Goal: Task Accomplishment & Management: Manage account settings

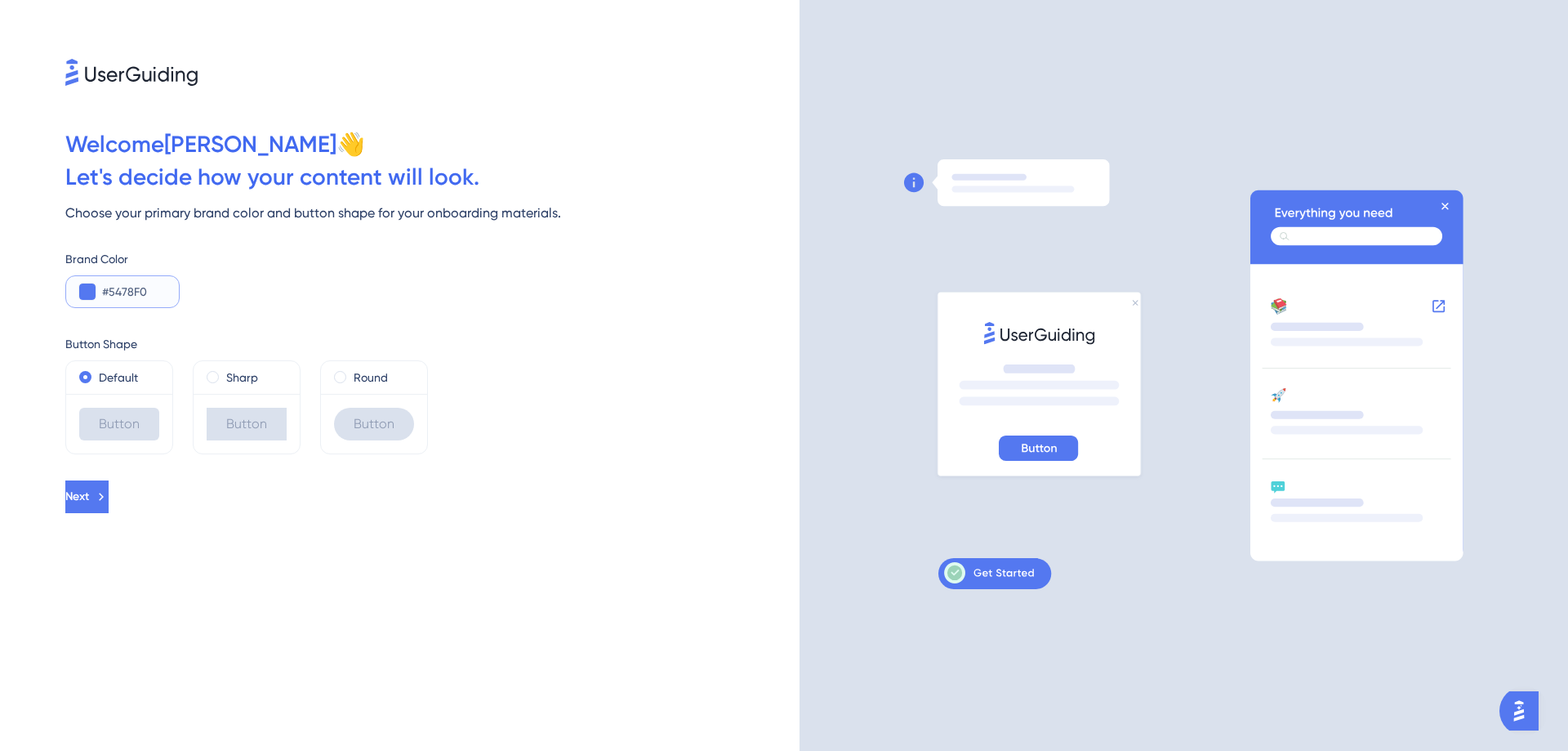
click at [136, 293] on input "#5478F0" at bounding box center [134, 291] width 63 height 19
drag, startPoint x: 159, startPoint y: 283, endPoint x: 70, endPoint y: 287, distance: 89.1
click at [0, 0] on div "#5478F0" at bounding box center [0, 0] width 0 height 0
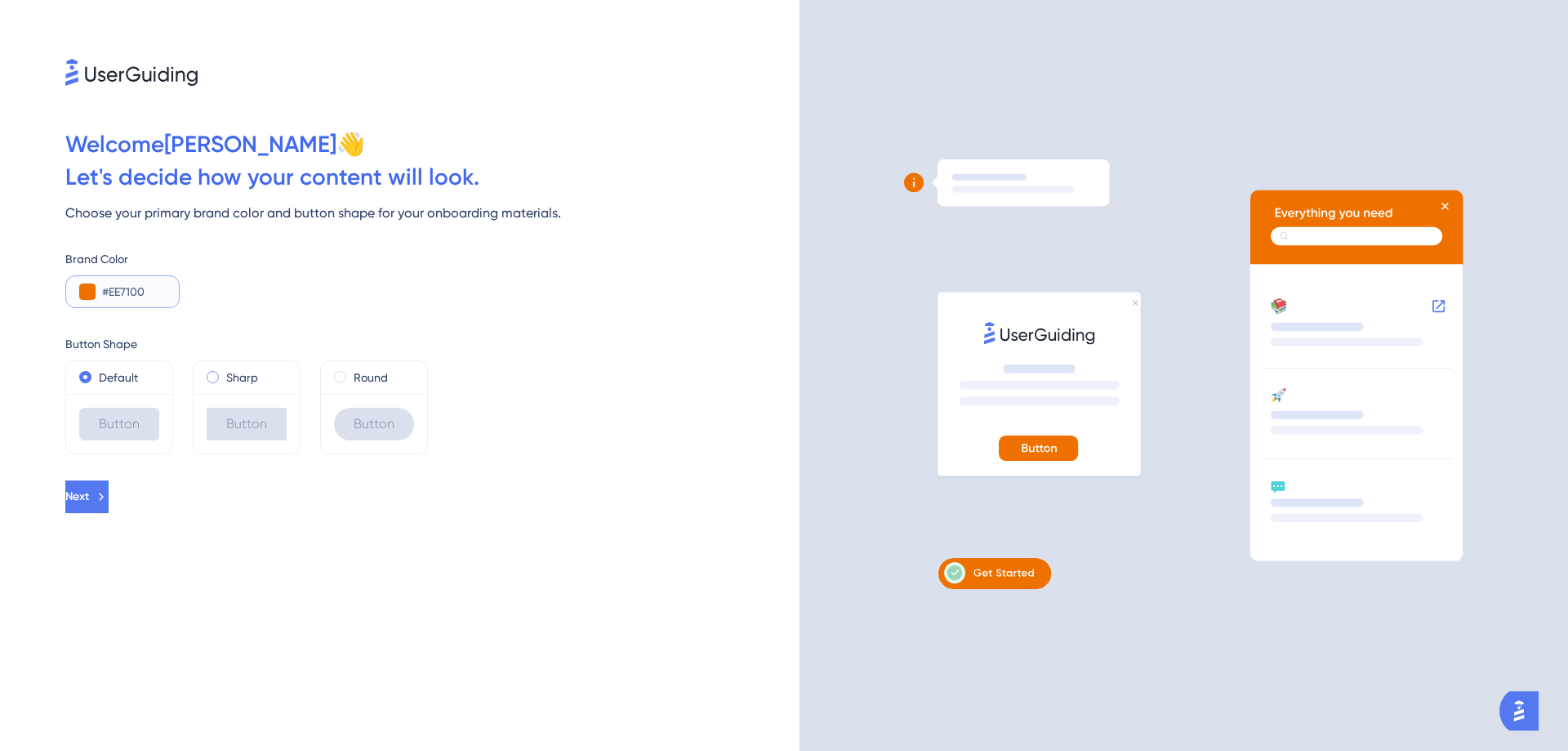
type input "#EE7100"
click at [213, 376] on span at bounding box center [213, 377] width 12 height 12
click at [224, 373] on input "radio" at bounding box center [224, 373] width 0 height 0
click at [87, 376] on span at bounding box center [85, 377] width 12 height 12
click at [97, 373] on input "radio" at bounding box center [97, 373] width 0 height 0
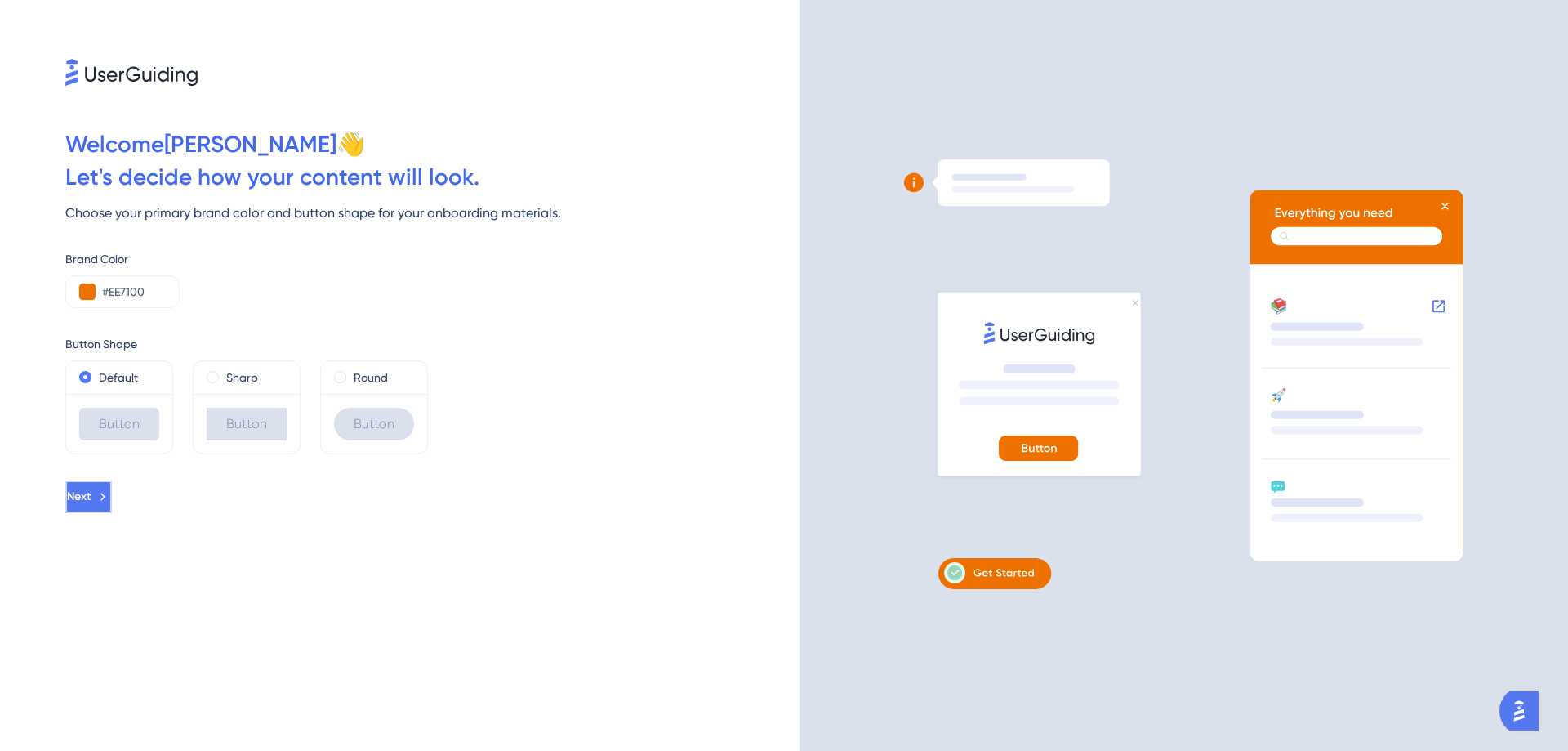
click at [110, 492] on icon at bounding box center [103, 496] width 15 height 15
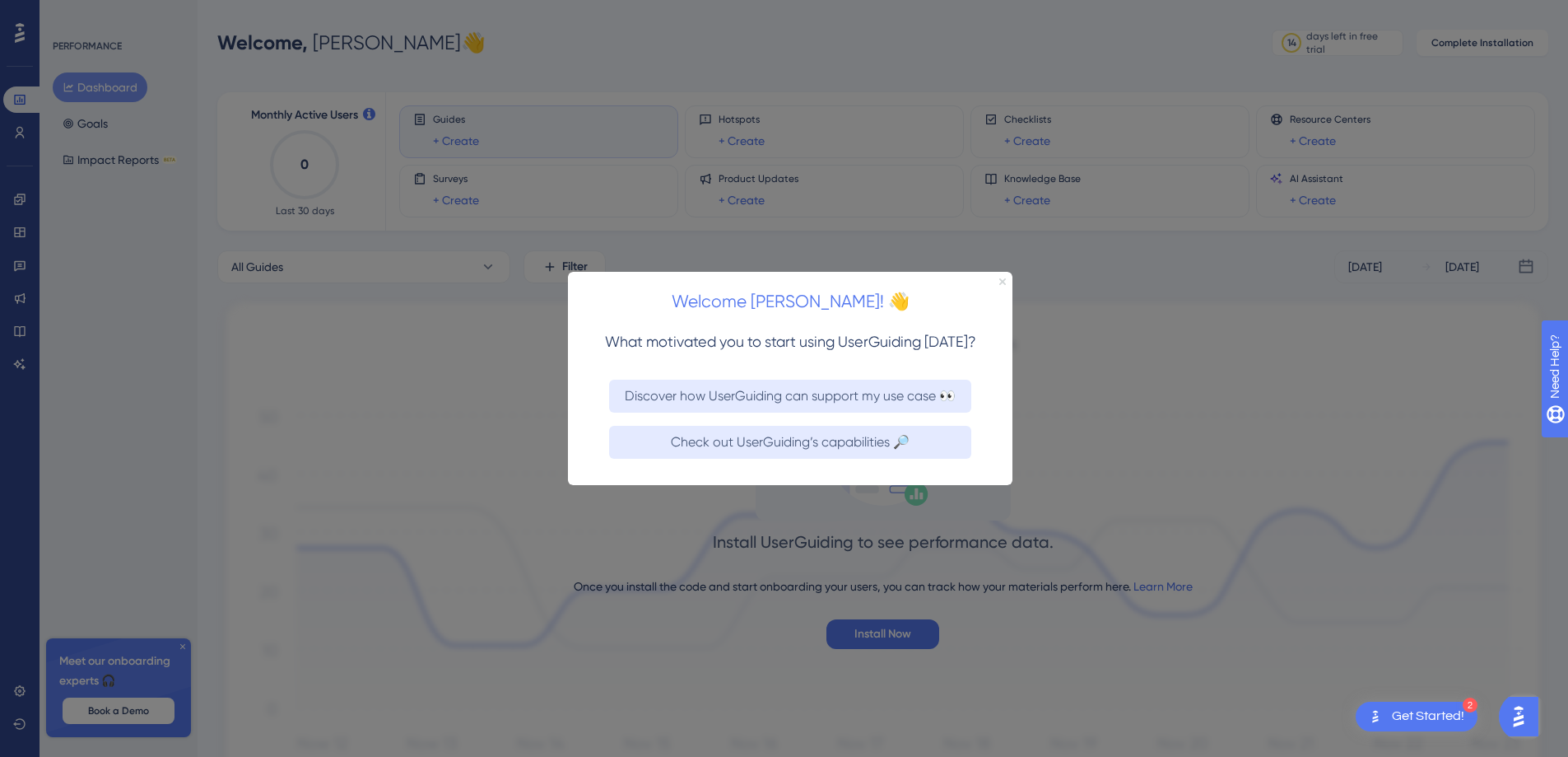
click at [1002, 277] on icon "Close Preview" at bounding box center [1002, 280] width 6 height 6
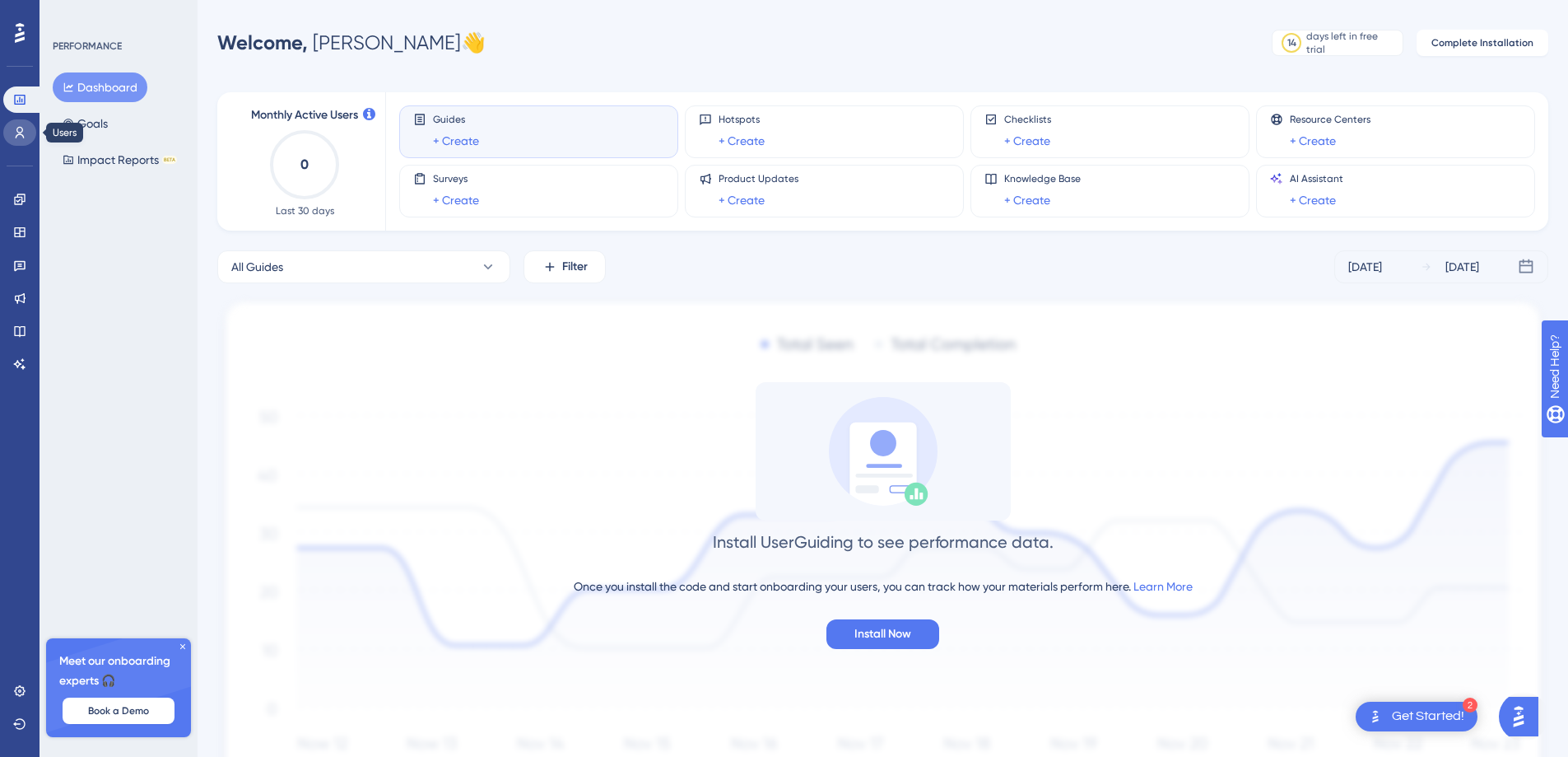
click at [23, 129] on icon at bounding box center [20, 132] width 13 height 13
